Goal: Check status: Check status

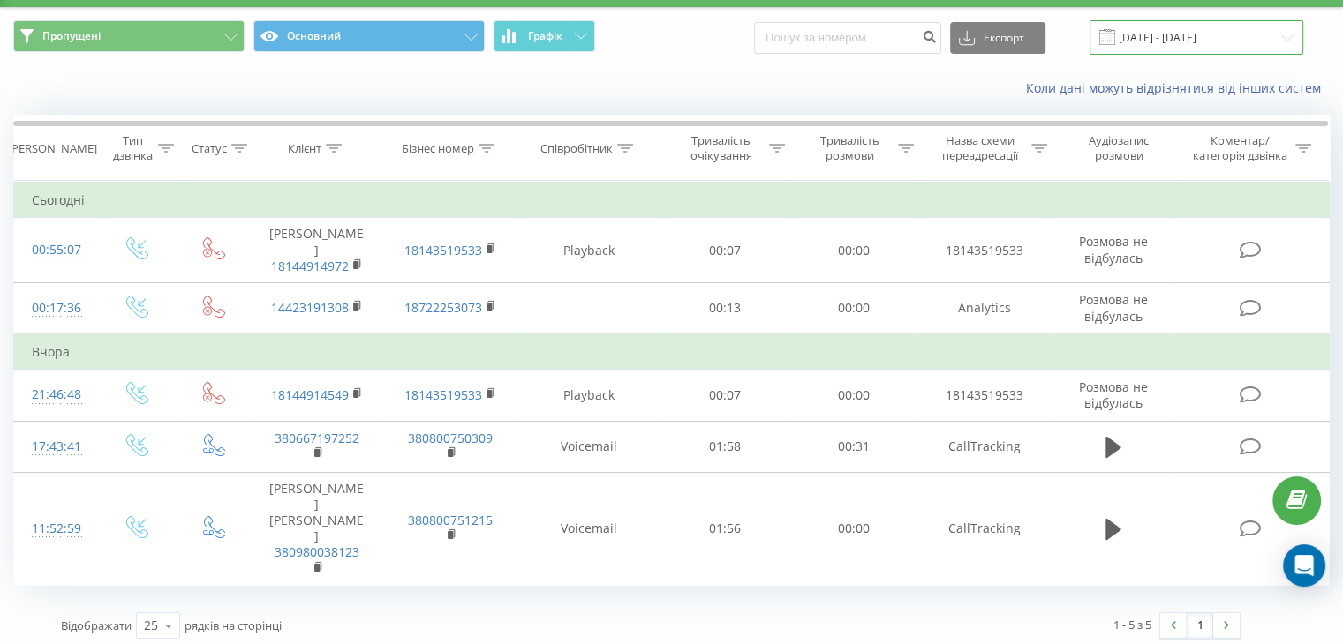
click at [1163, 41] on input "[DATE] - [DATE]" at bounding box center [1196, 37] width 214 height 34
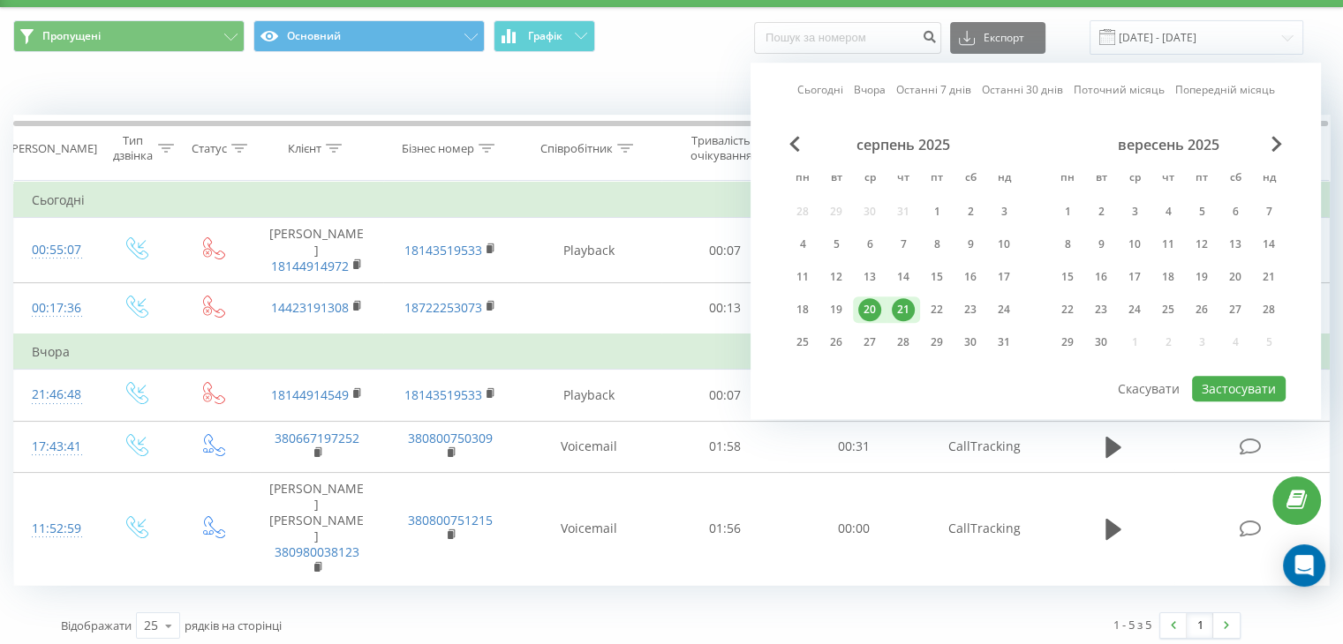
click at [906, 304] on div "21" at bounding box center [902, 309] width 23 height 23
click at [1242, 386] on button "Застосувати" at bounding box center [1239, 389] width 94 height 26
type input "[DATE] - [DATE]"
